Goal: Information Seeking & Learning: Learn about a topic

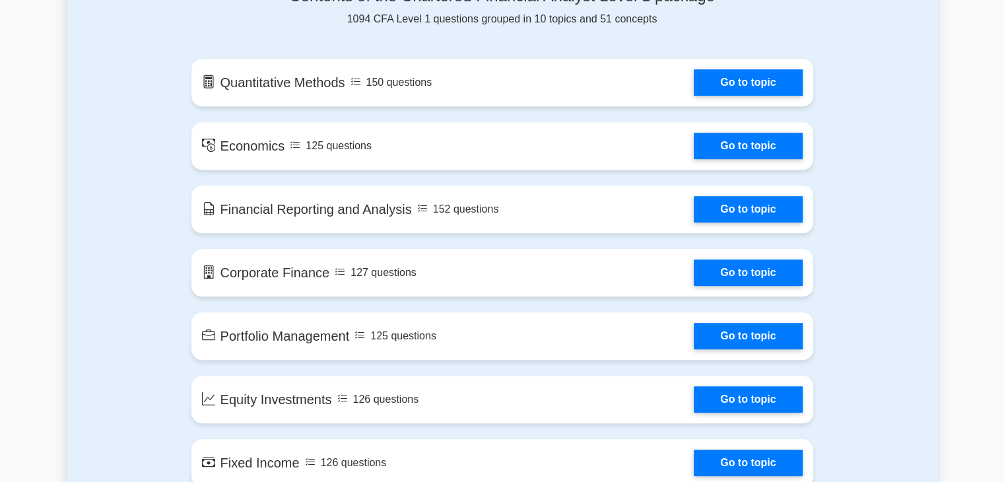
scroll to position [723, 0]
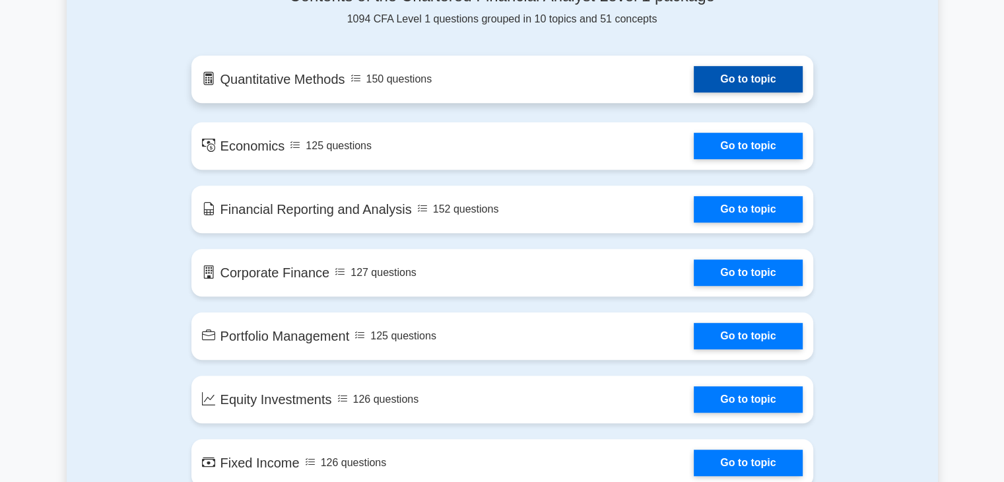
click at [709, 81] on link "Go to topic" at bounding box center [748, 79] width 108 height 26
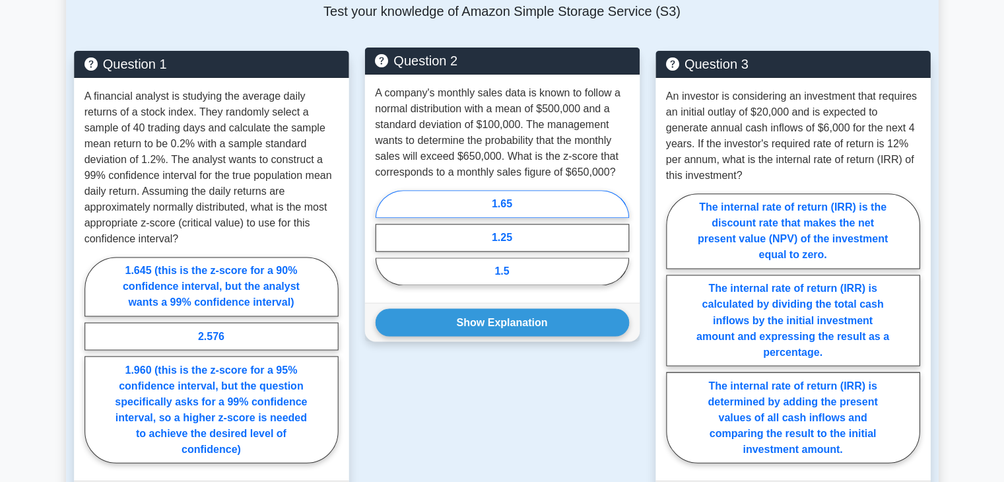
scroll to position [903, 0]
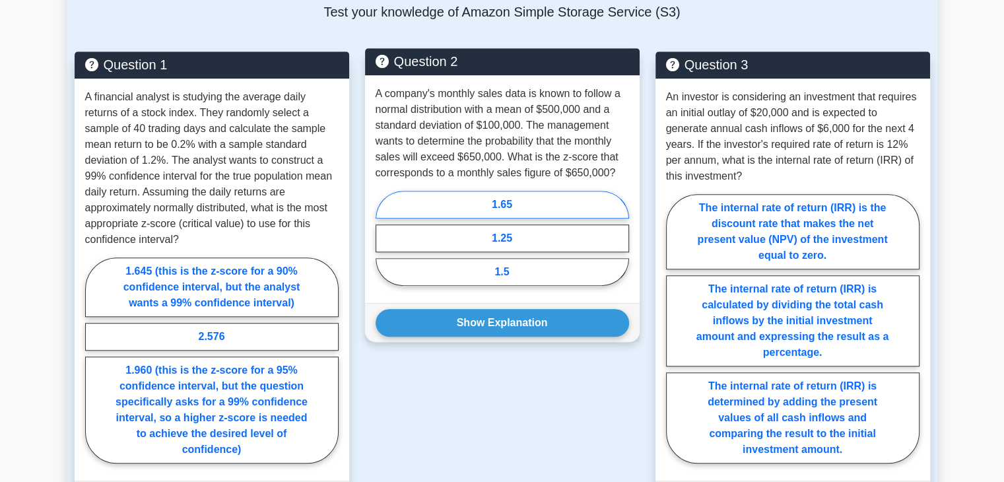
click at [381, 255] on div "1.65 1.25 1.5" at bounding box center [502, 241] width 253 height 101
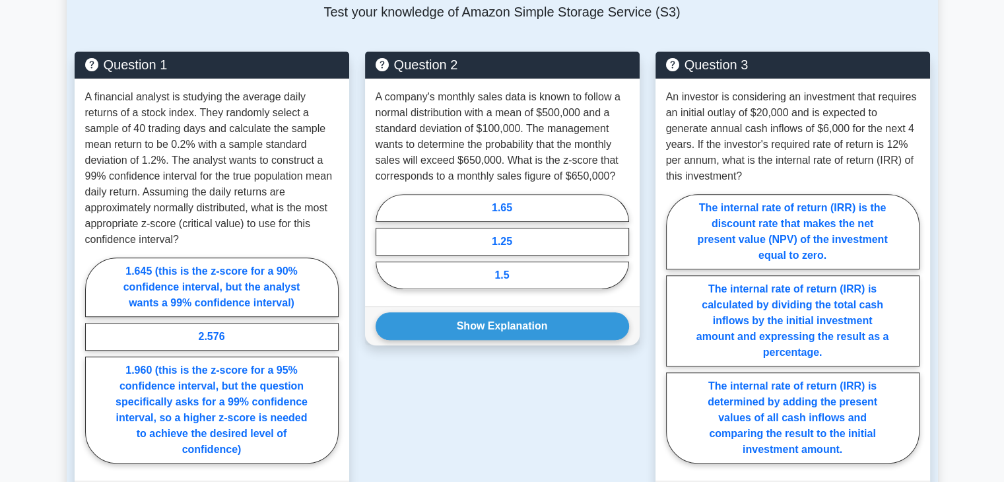
scroll to position [929, 0]
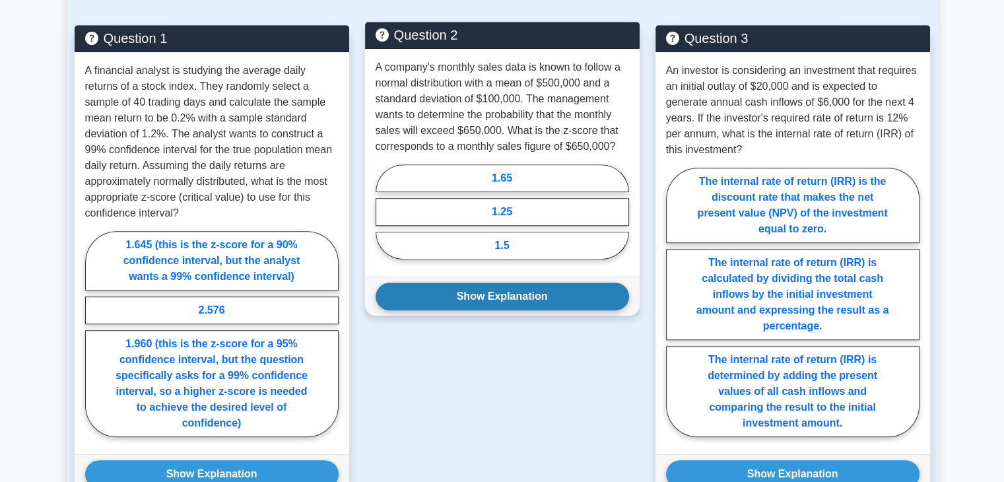
click at [444, 297] on button "Show Explanation" at bounding box center [502, 297] width 253 height 28
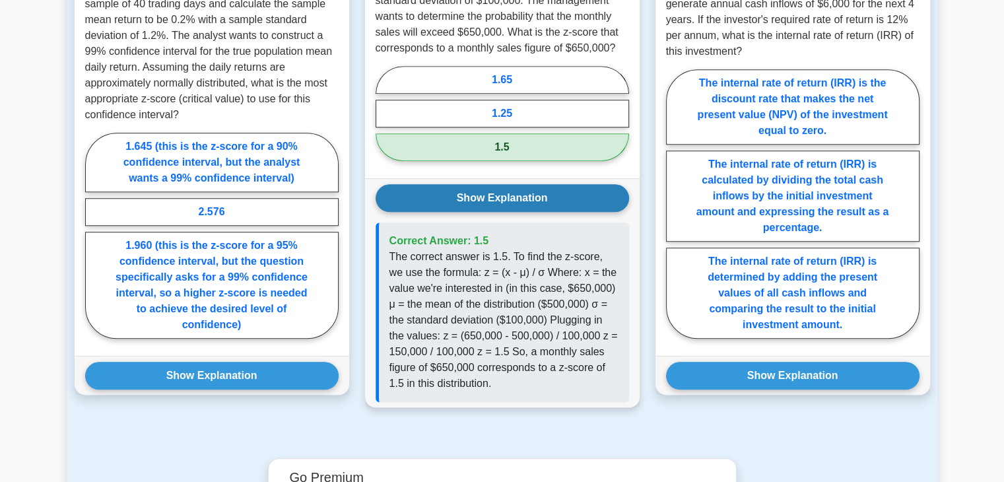
scroll to position [1027, 0]
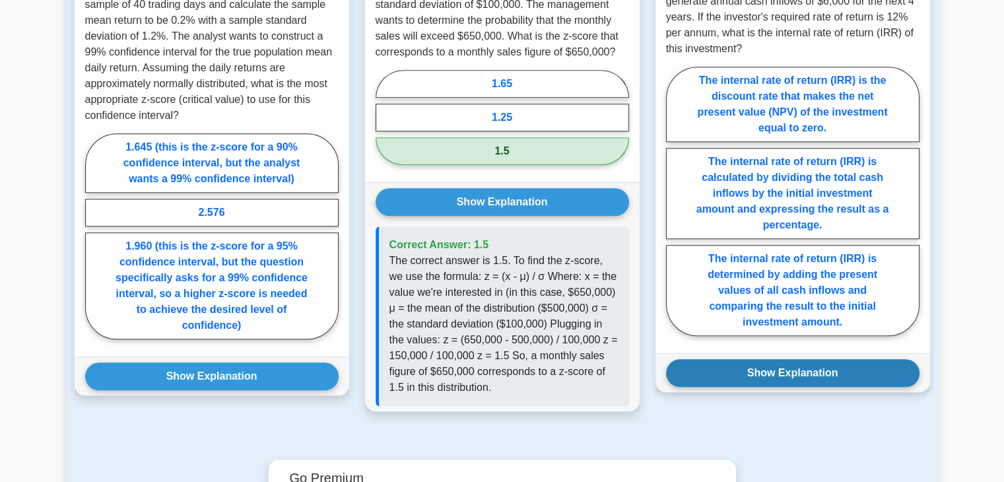
click at [722, 376] on button "Show Explanation" at bounding box center [792, 373] width 253 height 28
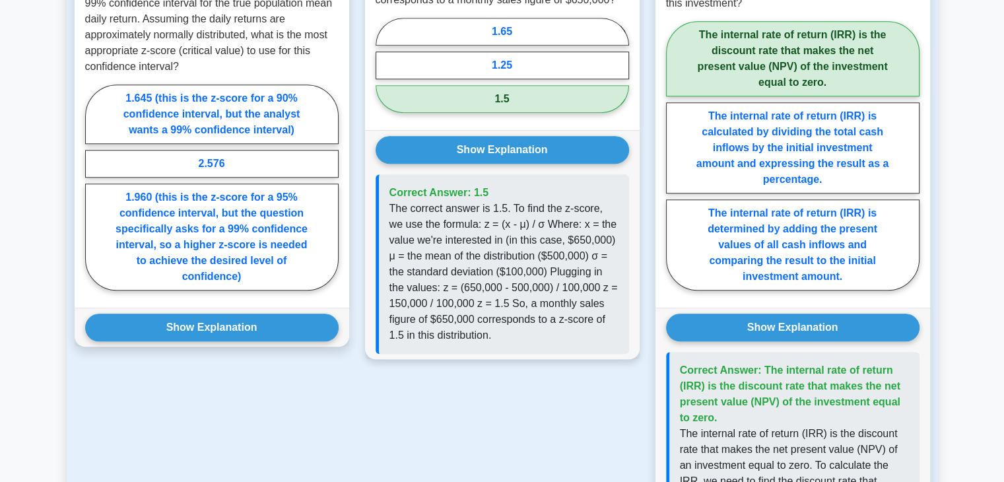
scroll to position [1076, 0]
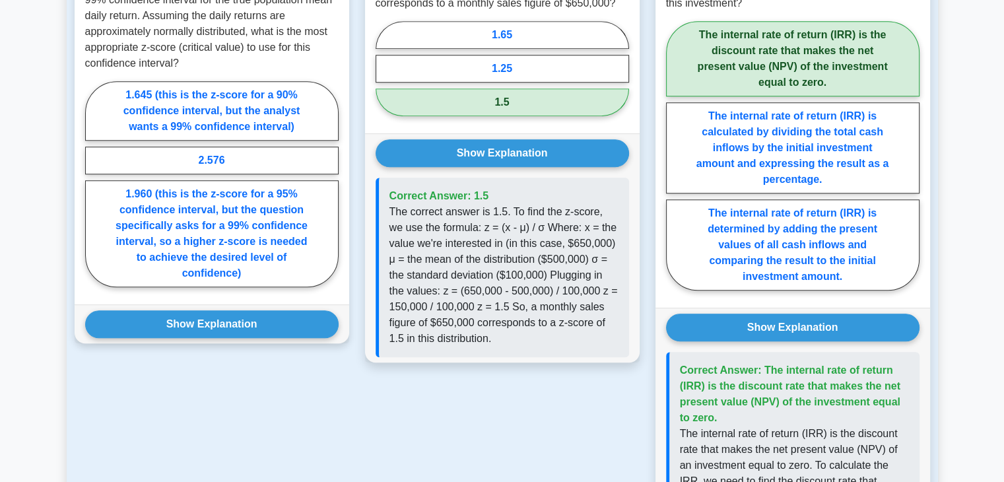
click at [203, 341] on div "Show Explanation Correct Answer: 2.576" at bounding box center [212, 323] width 275 height 39
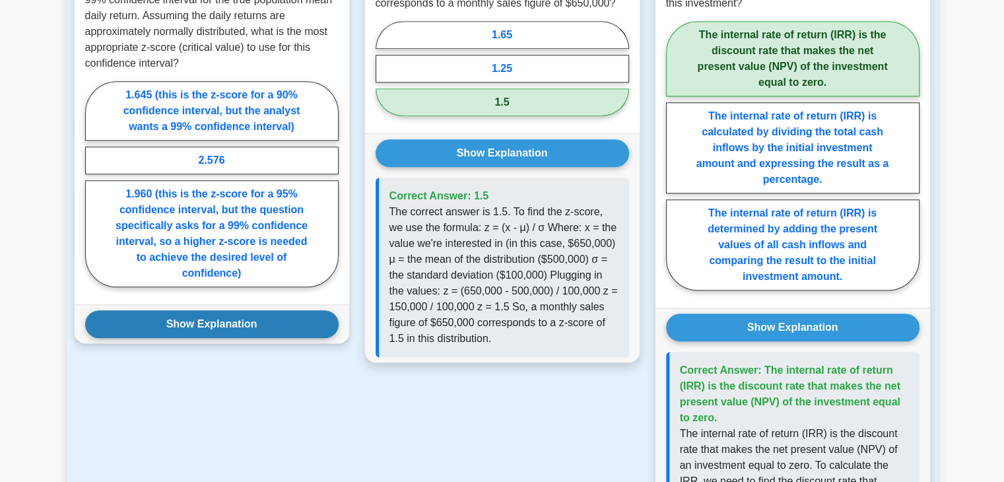
click at [200, 333] on button "Show Explanation" at bounding box center [211, 324] width 253 height 28
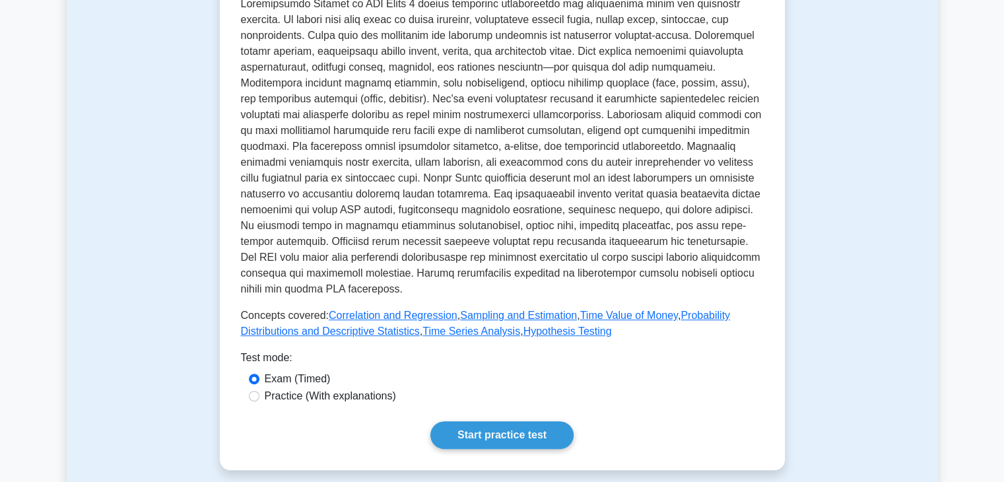
scroll to position [302, 0]
